Goal: Information Seeking & Learning: Learn about a topic

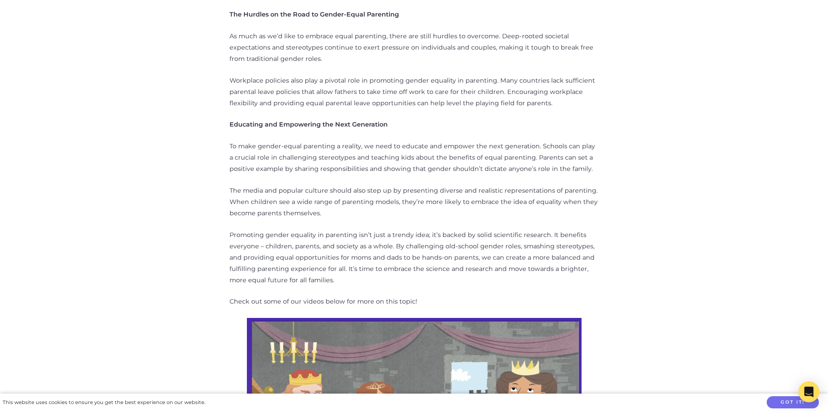
scroll to position [1000, 0]
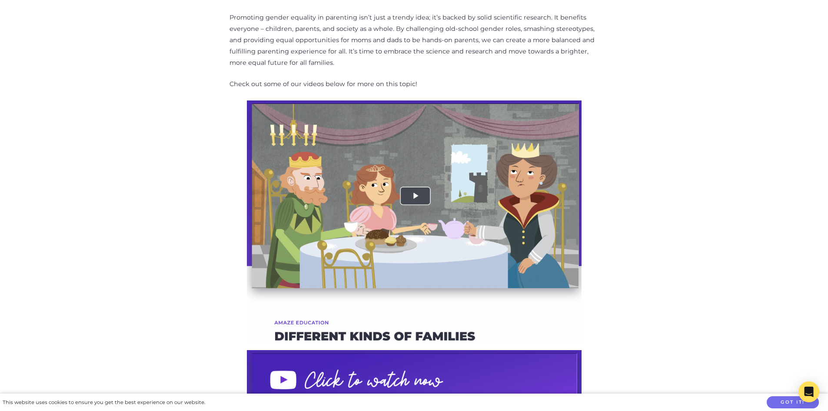
click at [413, 190] on img at bounding box center [414, 221] width 335 height 243
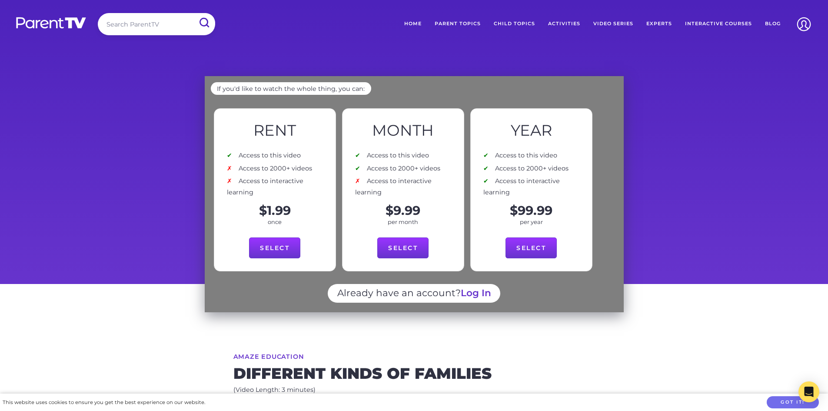
drag, startPoint x: 215, startPoint y: 297, endPoint x: 262, endPoint y: 222, distance: 88.4
click at [215, 297] on div "Already have an account? Log In" at bounding box center [414, 298] width 407 height 29
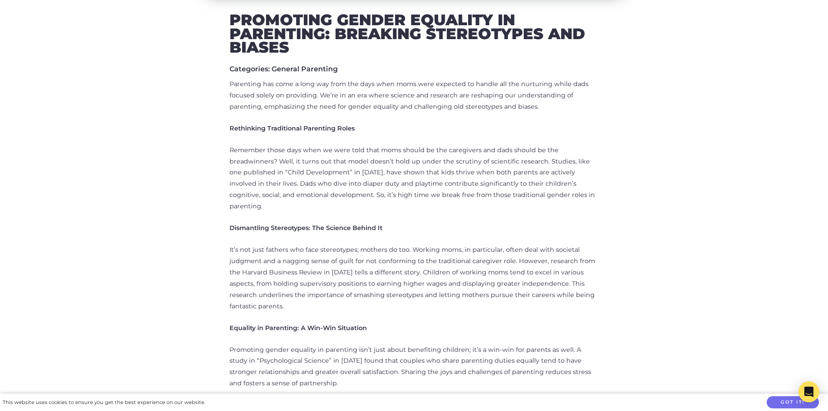
scroll to position [435, 0]
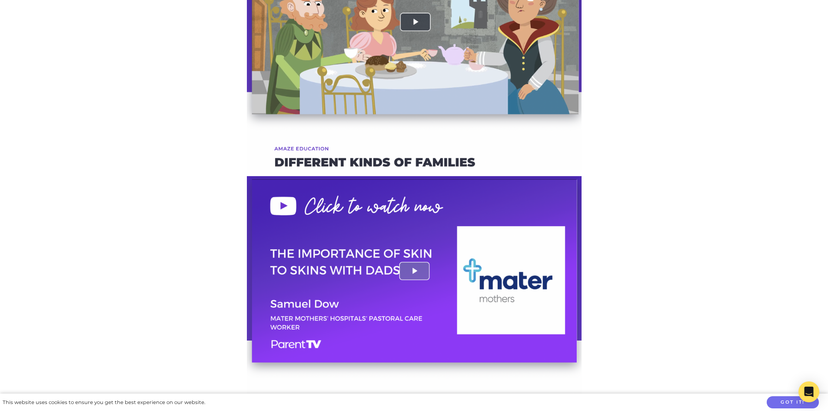
scroll to position [1087, 0]
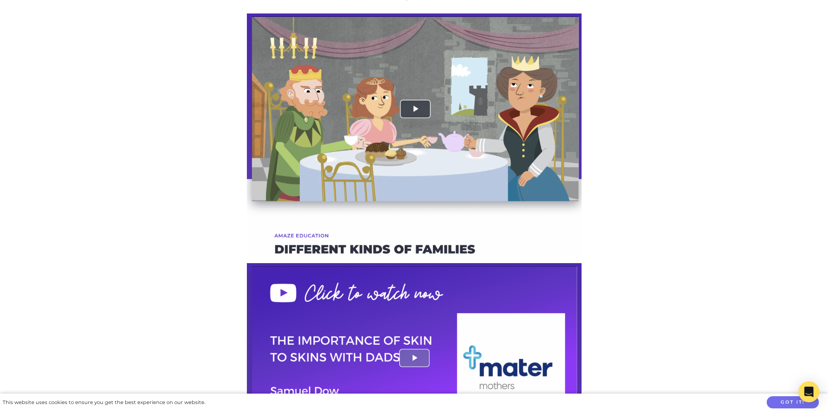
click at [418, 96] on img at bounding box center [414, 134] width 335 height 243
